Goal: Transaction & Acquisition: Purchase product/service

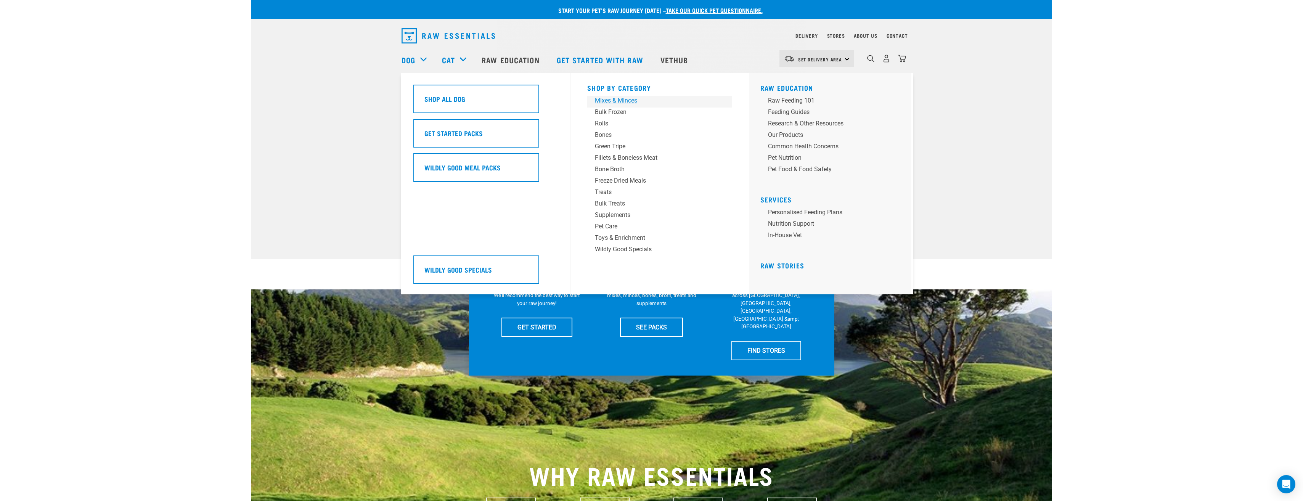
click at [632, 102] on div "Mixes & Minces" at bounding box center [654, 100] width 119 height 9
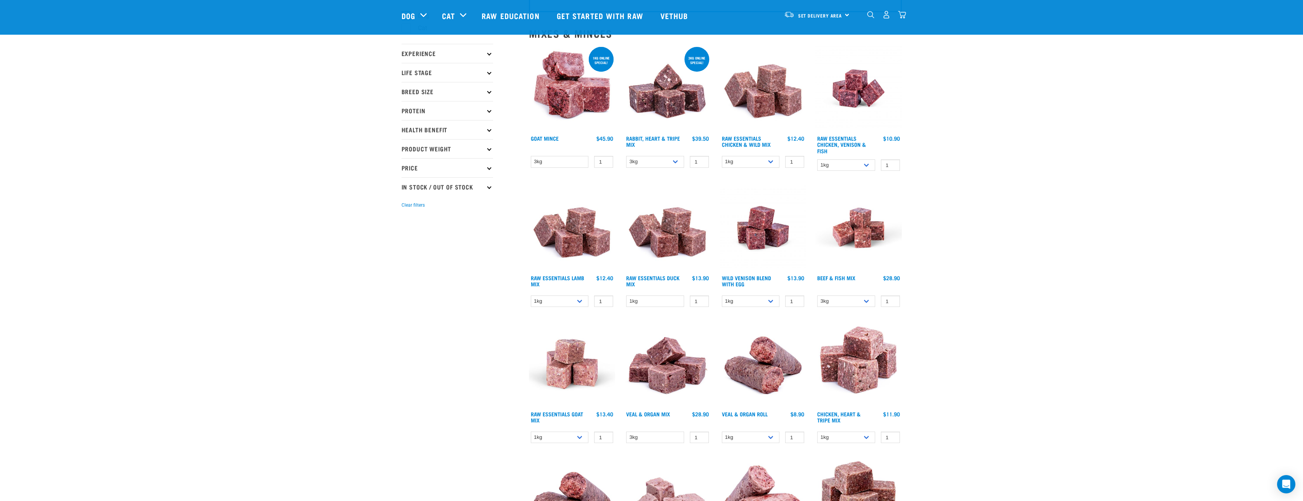
scroll to position [76, 0]
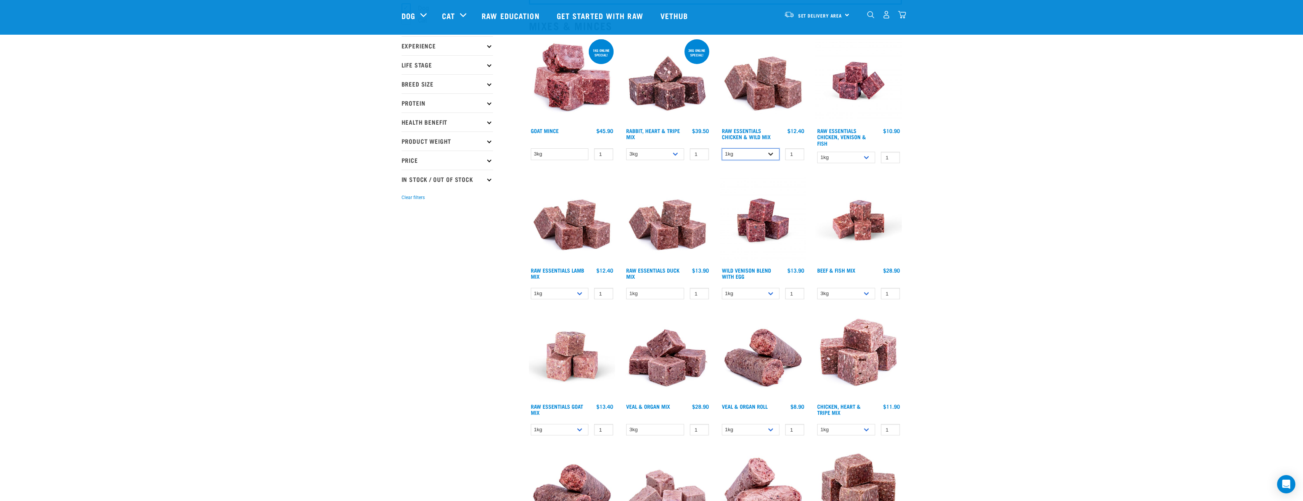
drag, startPoint x: 756, startPoint y: 151, endPoint x: 754, endPoint y: 161, distance: 9.9
click at [755, 151] on select "1kg 3kg Bulk (20kg)" at bounding box center [751, 154] width 58 height 12
select select "709"
click at [722, 148] on select "1kg 3kg Bulk (20kg)" at bounding box center [751, 154] width 58 height 12
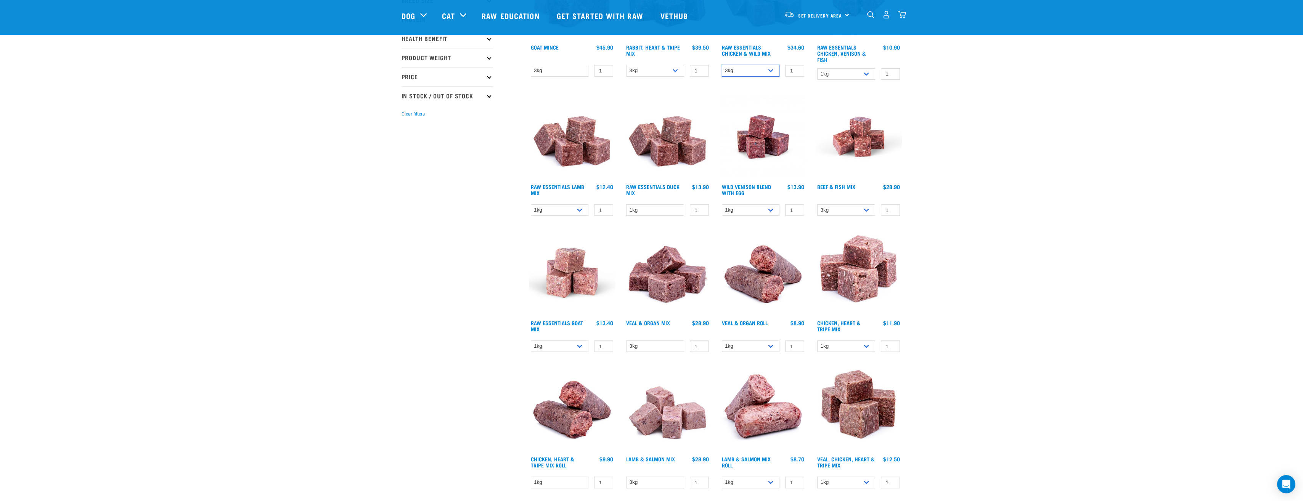
scroll to position [0, 0]
